Goal: Task Accomplishment & Management: Manage account settings

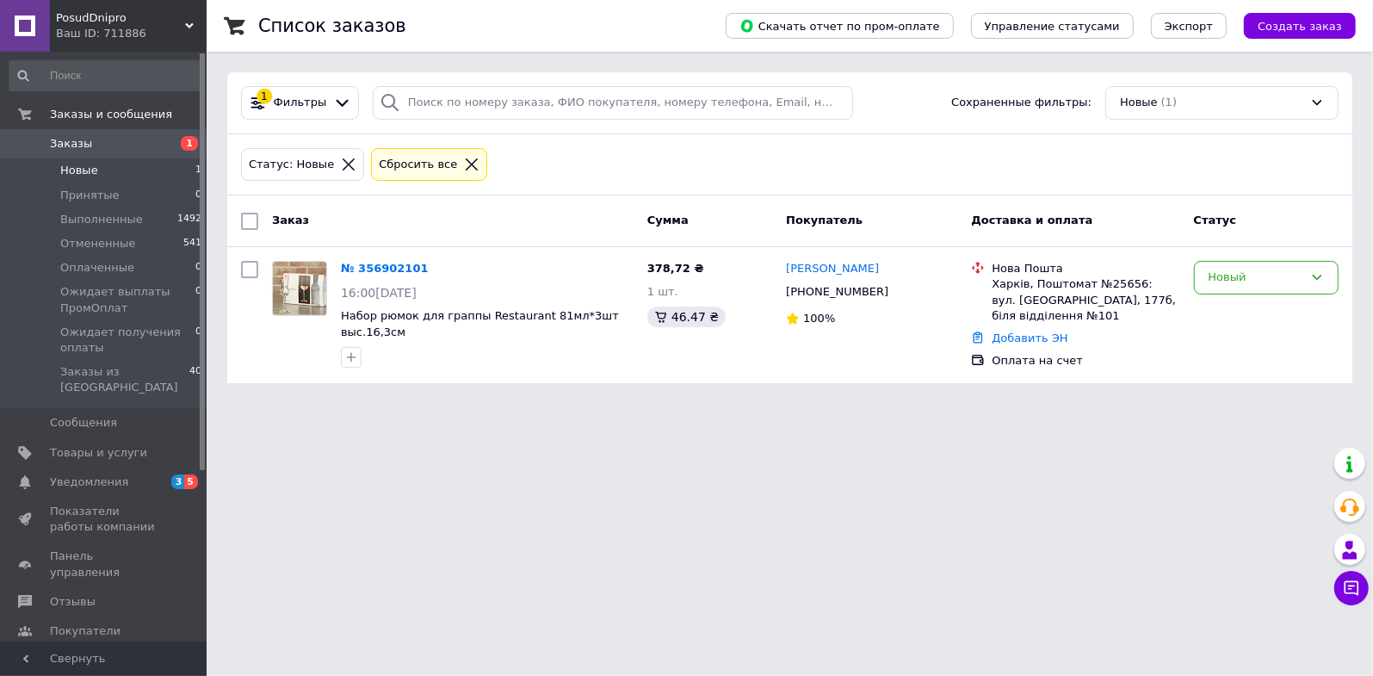
click at [236, 404] on html "PosudDnipro Ваш ID: 711886 Сайт PosudDnipro Кабинет покупателя Проверить состоя…" at bounding box center [686, 202] width 1373 height 404
click at [361, 264] on link "№ 356902101" at bounding box center [385, 268] width 88 height 13
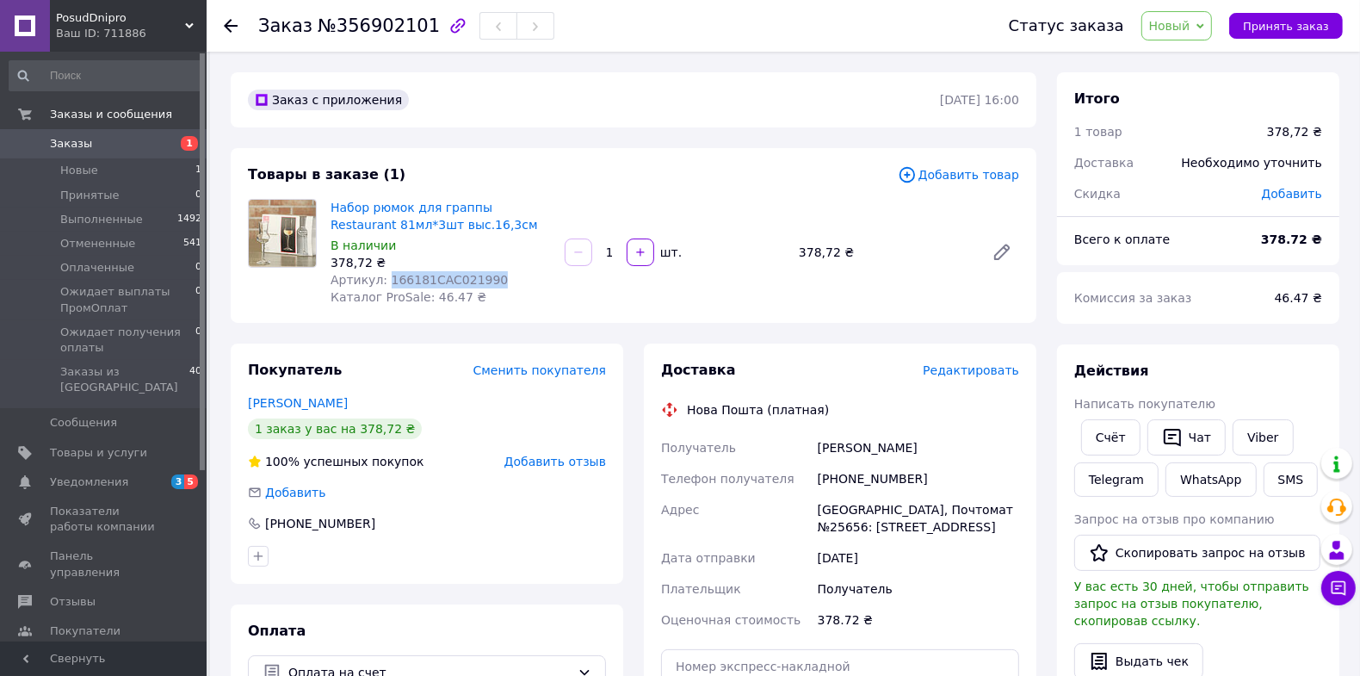
drag, startPoint x: 483, startPoint y: 276, endPoint x: 382, endPoint y: 283, distance: 100.9
click at [382, 283] on div "Артикул: 166181CAC021990" at bounding box center [440, 279] width 220 height 17
drag, startPoint x: 382, startPoint y: 283, endPoint x: 394, endPoint y: 281, distance: 12.2
copy span "166181CAC021990"
click at [71, 143] on span "Заказы" at bounding box center [71, 143] width 42 height 15
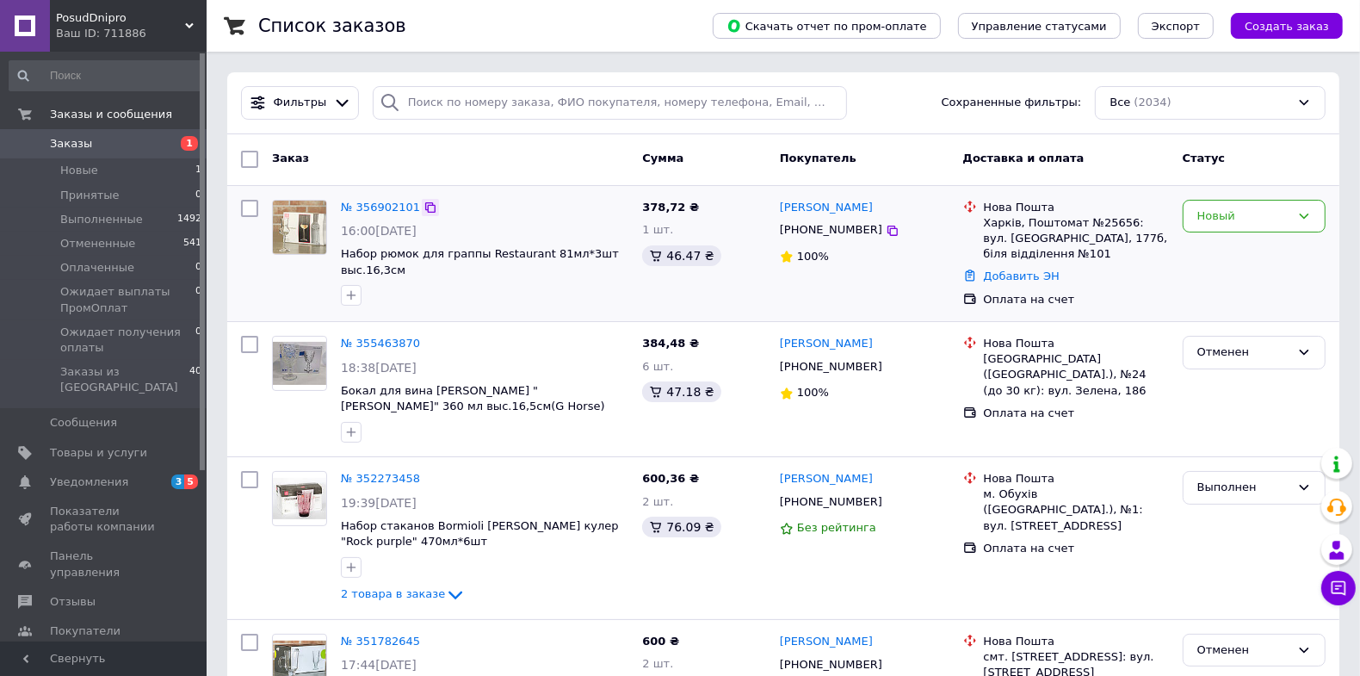
click at [424, 206] on icon at bounding box center [430, 208] width 14 height 14
click at [177, 107] on span "Заказы и сообщения" at bounding box center [128, 114] width 157 height 15
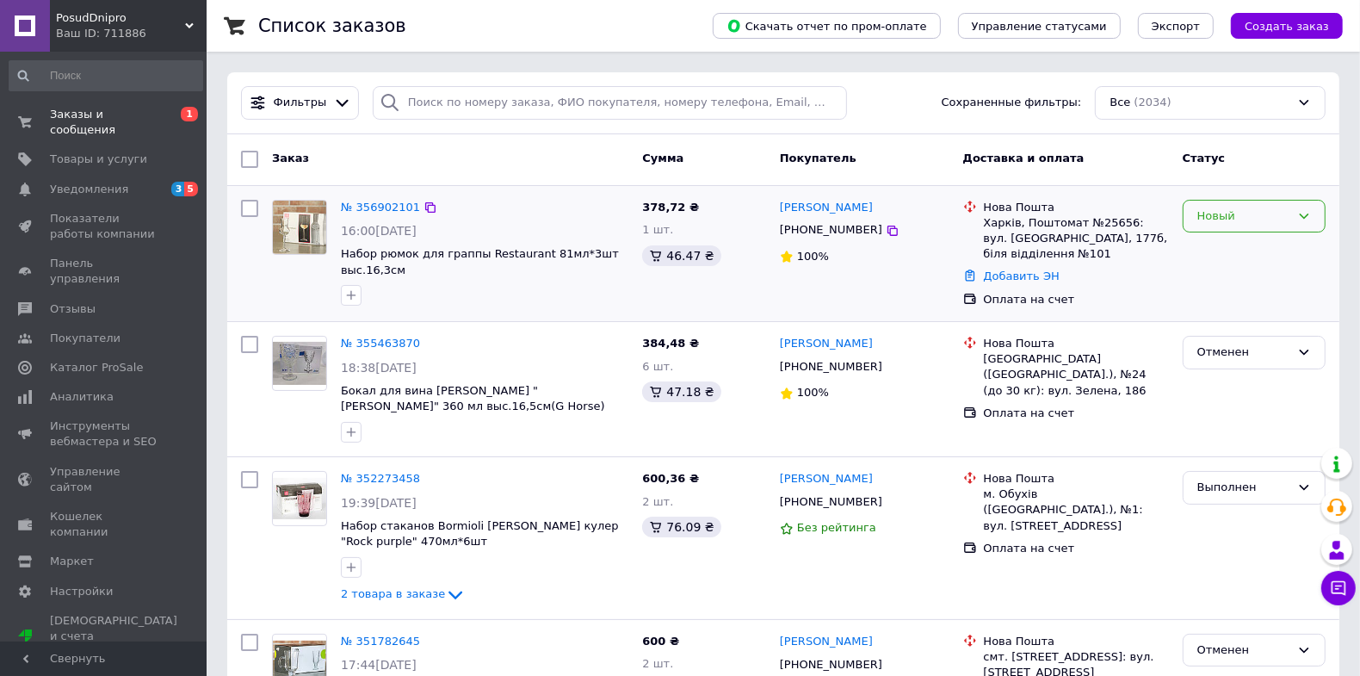
click at [1305, 219] on icon at bounding box center [1304, 216] width 14 height 14
click at [1231, 252] on li "Принят" at bounding box center [1253, 252] width 141 height 32
click at [88, 182] on span "Уведомления" at bounding box center [89, 189] width 78 height 15
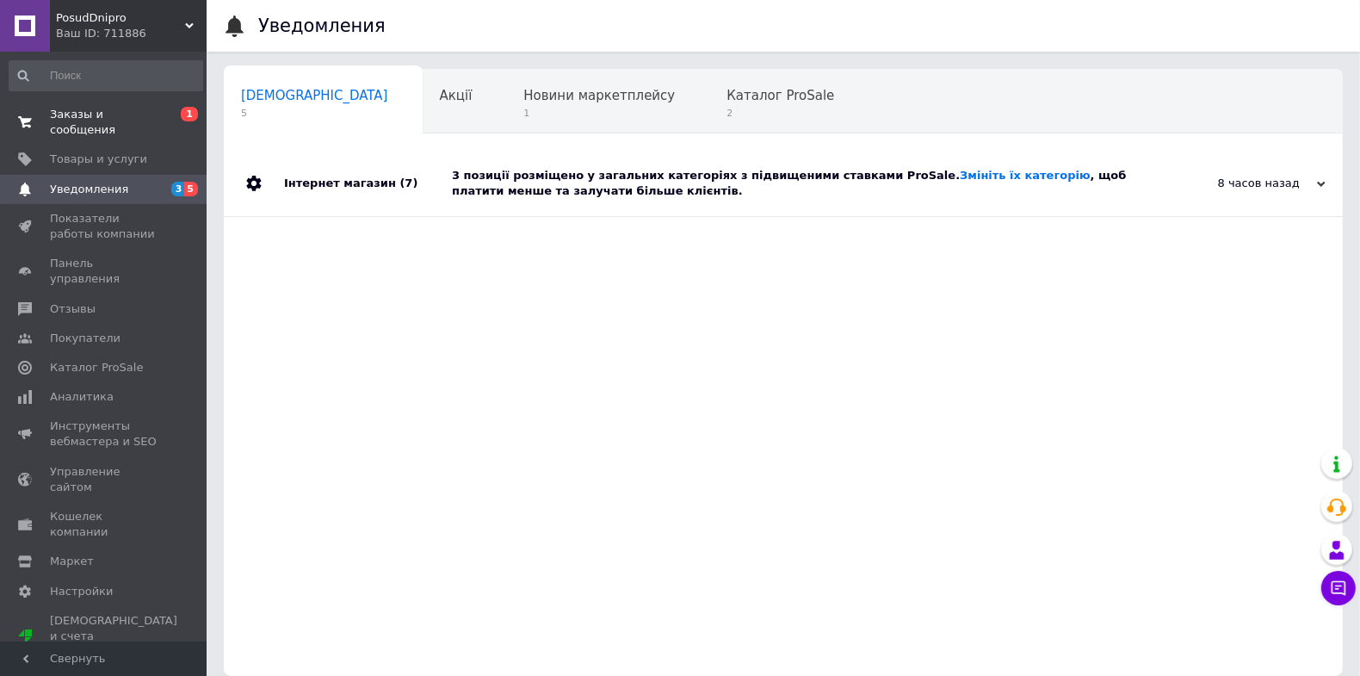
click at [102, 122] on link "Заказы и сообщения 0 1" at bounding box center [106, 122] width 212 height 45
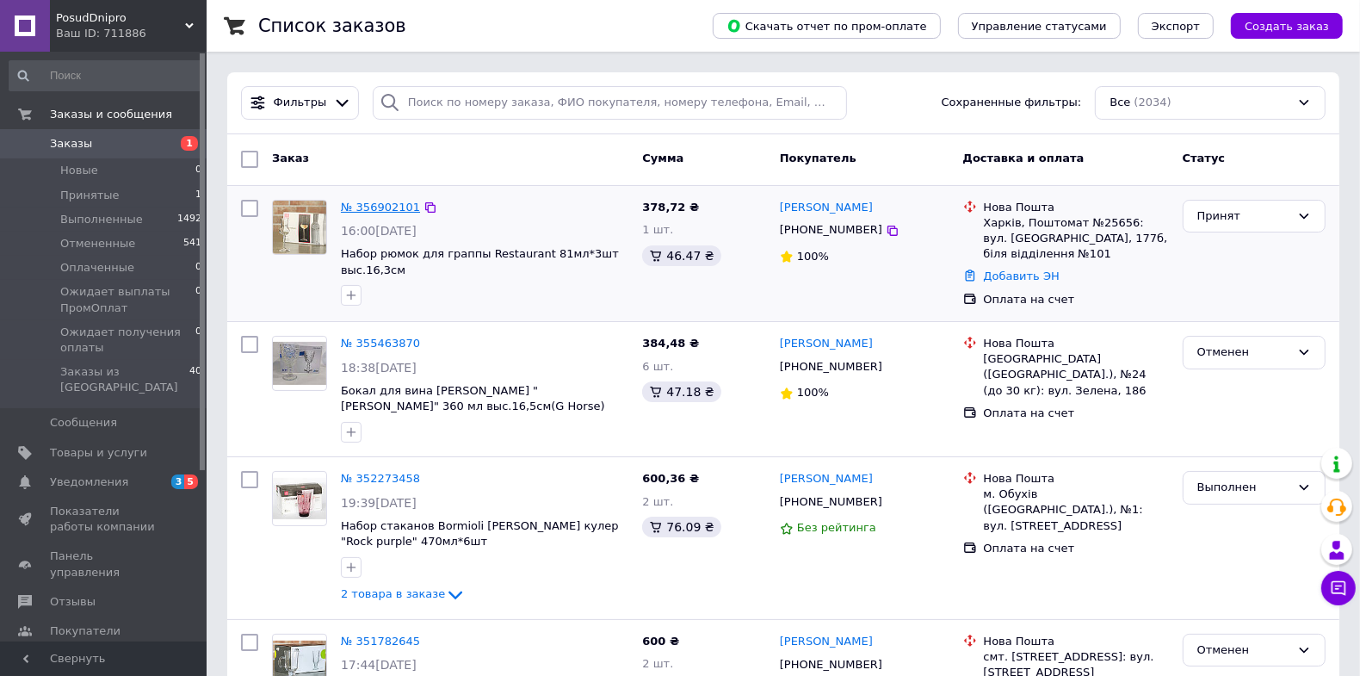
click at [388, 207] on link "№ 356902101" at bounding box center [380, 207] width 79 height 13
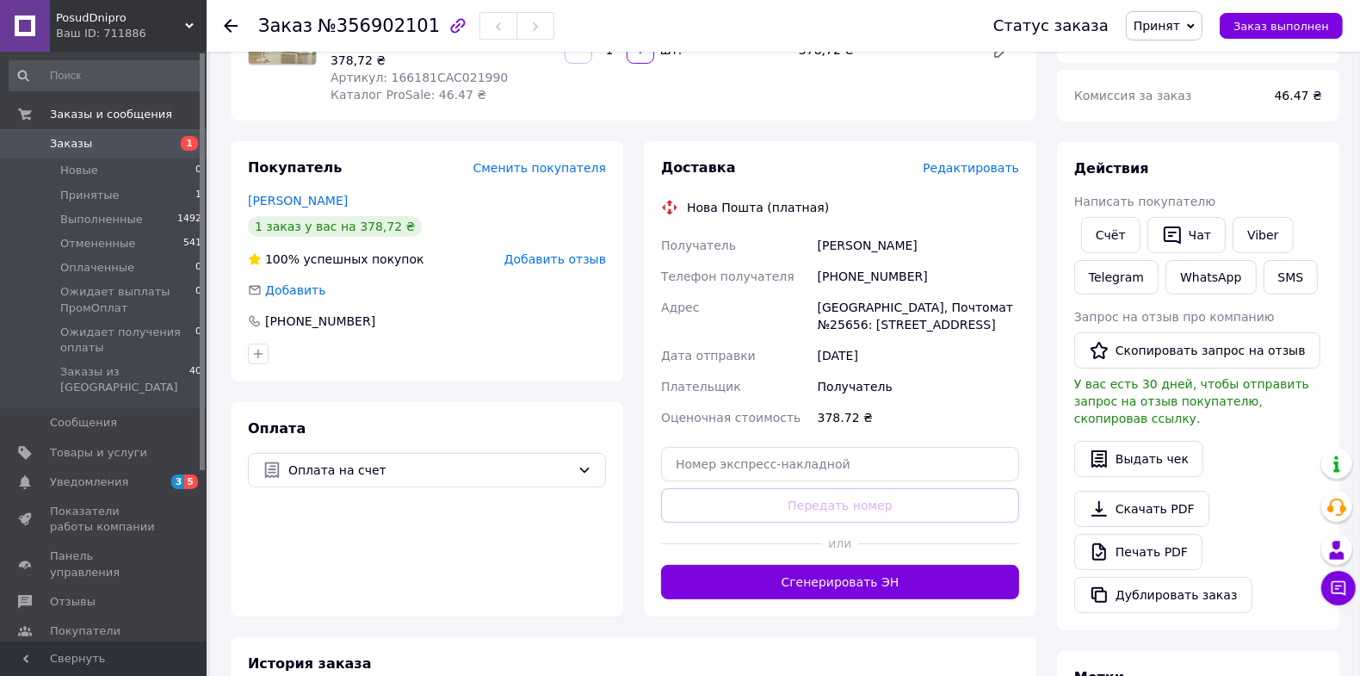
scroll to position [172, 0]
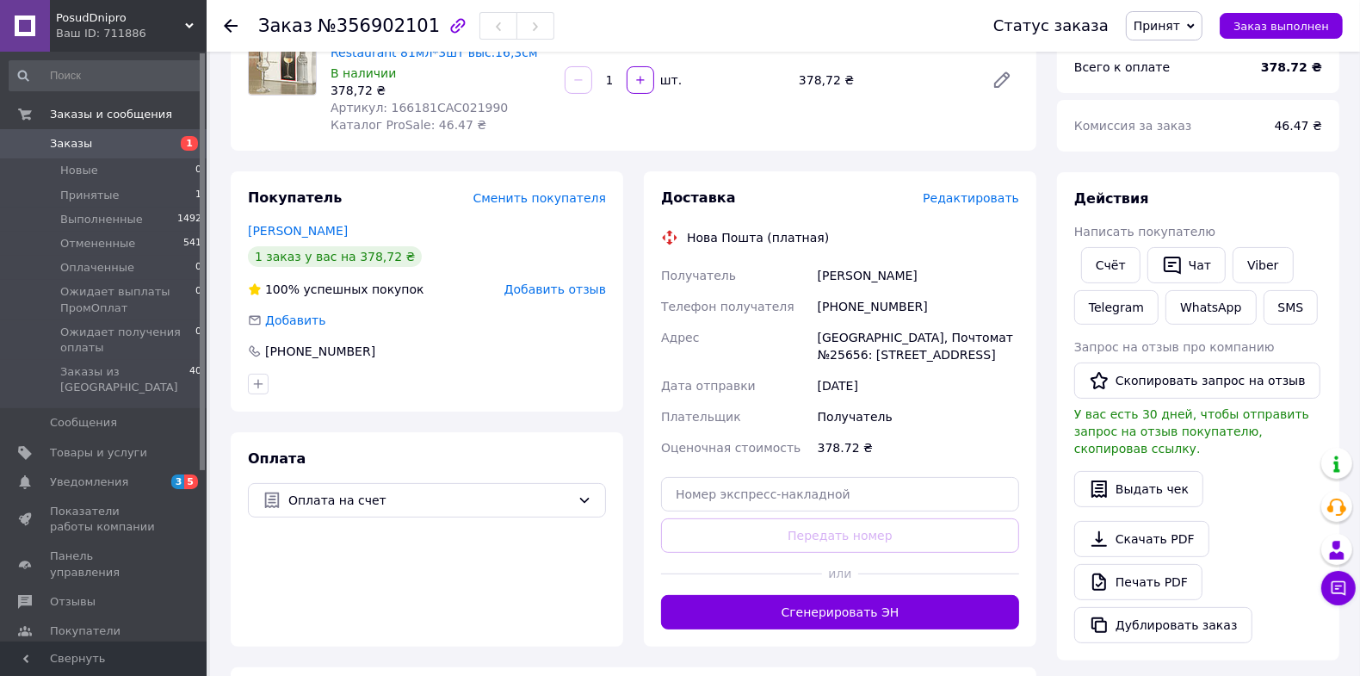
drag, startPoint x: 915, startPoint y: 373, endPoint x: 814, endPoint y: 340, distance: 106.1
click at [814, 340] on div "[GEOGRAPHIC_DATA], Почтомат №25656: [STREET_ADDRESS]" at bounding box center [918, 346] width 208 height 48
drag, startPoint x: 814, startPoint y: 340, endPoint x: 860, endPoint y: 349, distance: 46.4
copy div "[GEOGRAPHIC_DATA], Почтомат №25656: [STREET_ADDRESS]"
drag, startPoint x: 904, startPoint y: 305, endPoint x: 826, endPoint y: 305, distance: 78.3
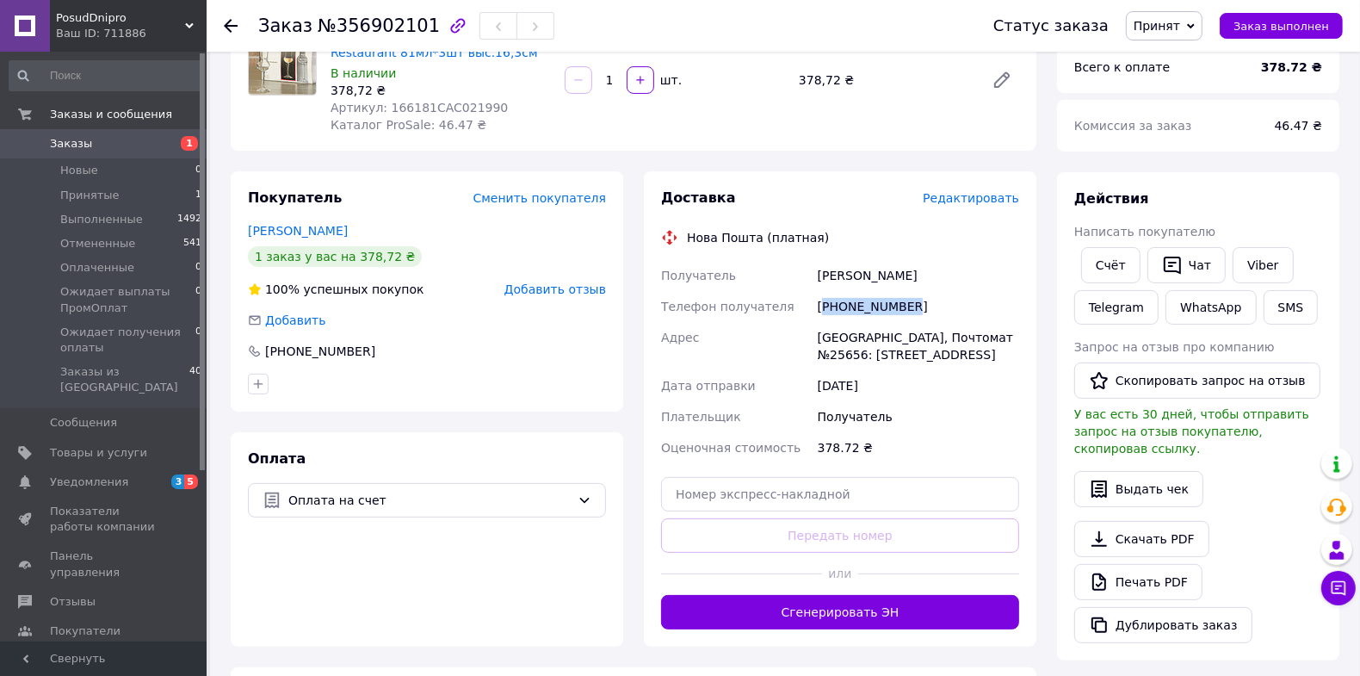
click at [826, 305] on div "[PHONE_NUMBER]" at bounding box center [918, 306] width 208 height 31
copy div "380506324793"
drag, startPoint x: 900, startPoint y: 279, endPoint x: 818, endPoint y: 283, distance: 81.9
click at [818, 283] on div "[PERSON_NAME]" at bounding box center [918, 275] width 208 height 31
drag, startPoint x: 818, startPoint y: 283, endPoint x: 833, endPoint y: 275, distance: 17.0
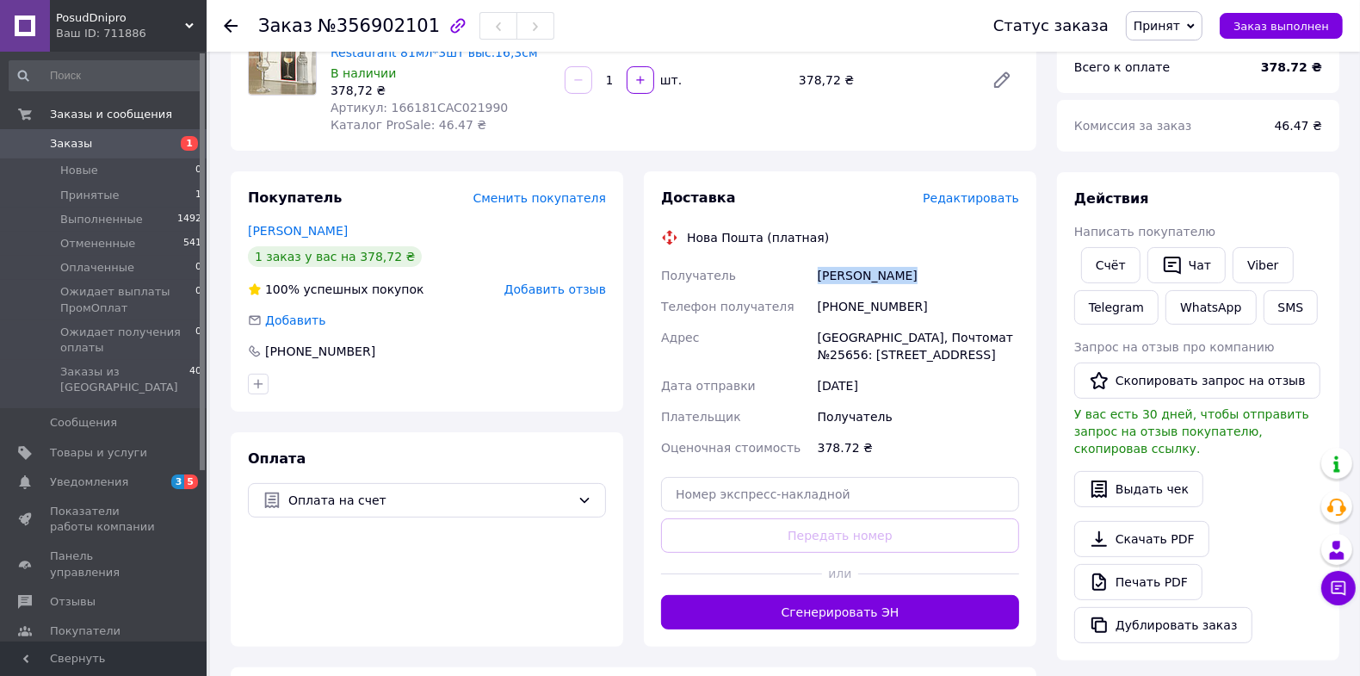
copy div "[PERSON_NAME]"
